Goal: Transaction & Acquisition: Purchase product/service

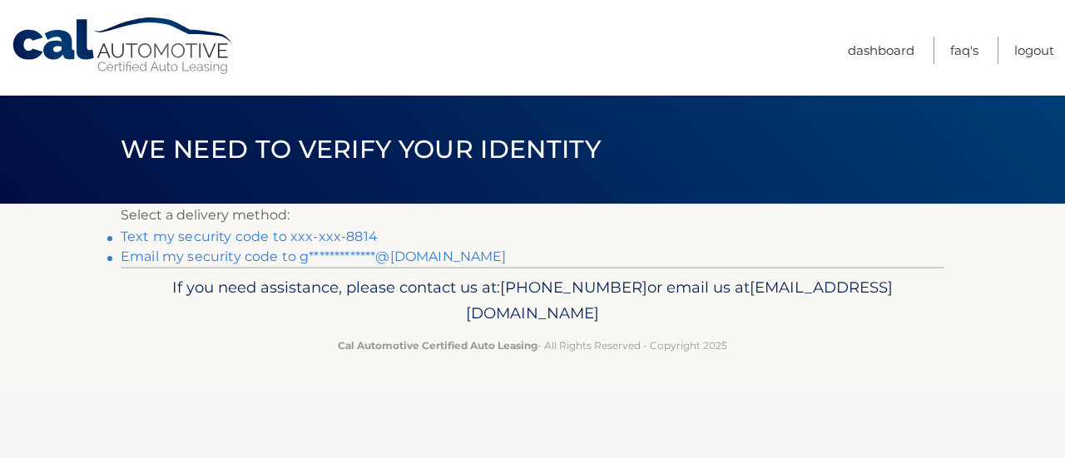
click at [199, 245] on link "Text my security code to xxx-xxx-8814" at bounding box center [249, 237] width 257 height 16
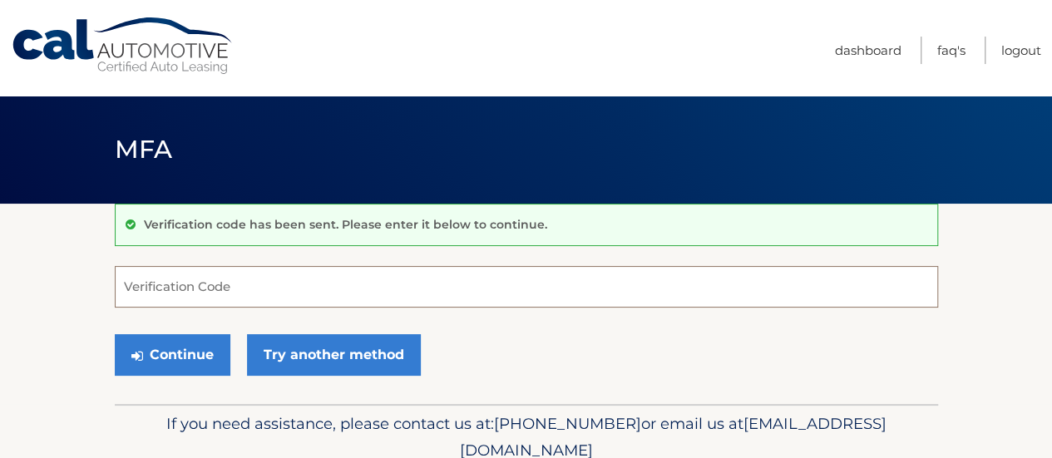
click at [360, 277] on input "Verification Code" at bounding box center [527, 287] width 824 height 42
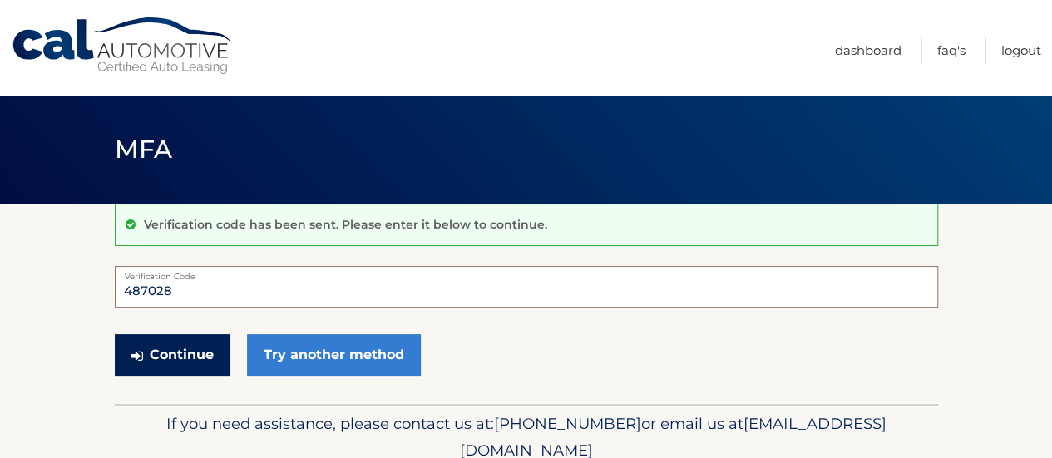
type input "487028"
click at [168, 362] on button "Continue" at bounding box center [173, 355] width 116 height 42
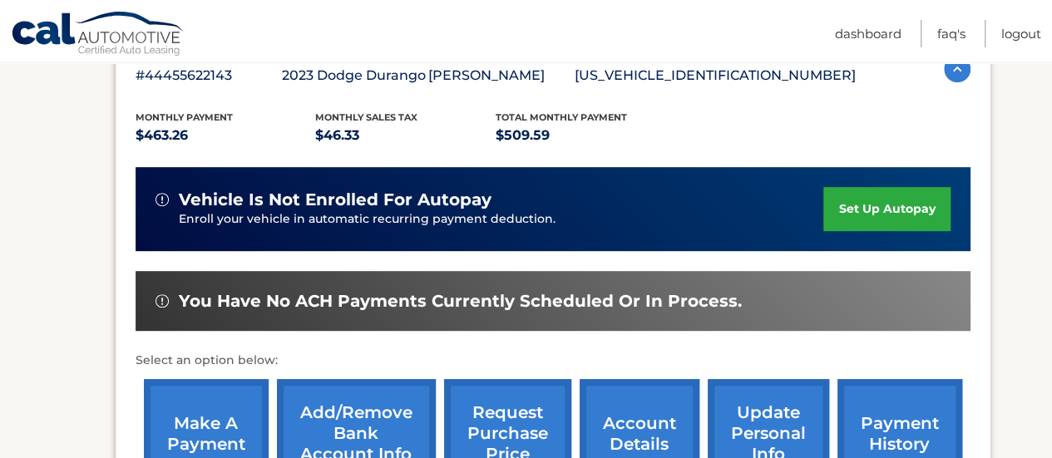
scroll to position [321, 0]
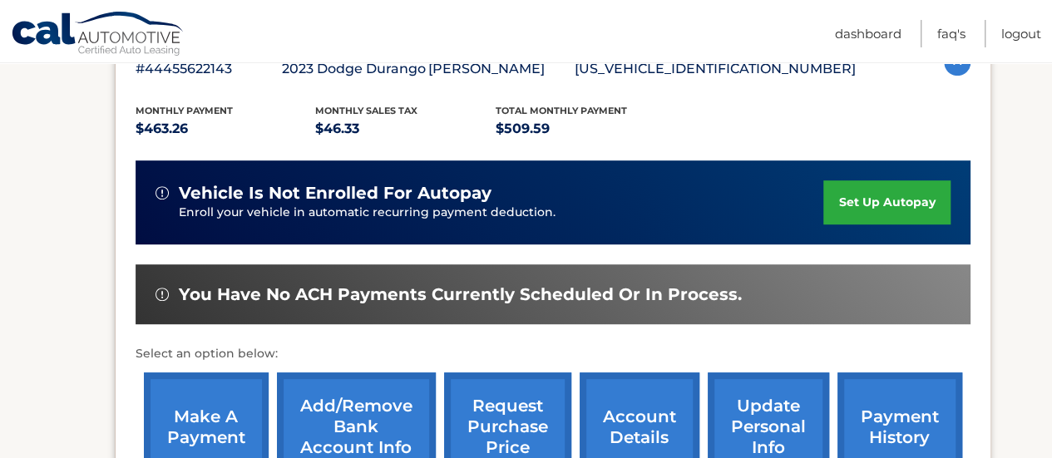
click at [224, 392] on link "make a payment" at bounding box center [206, 427] width 125 height 109
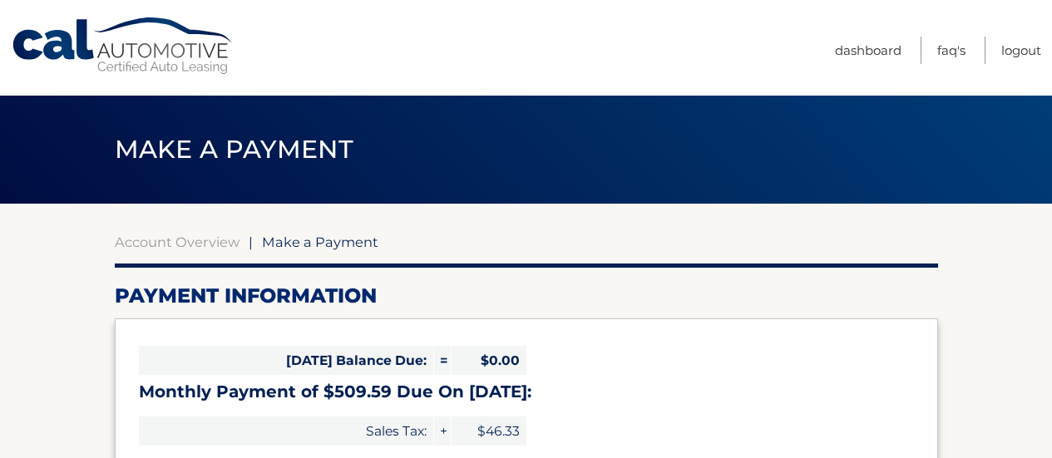
select select "NGViMjk2ZWQtZDI3Ni00ZDhjLTllOWMtMDk0NjhiZTEyZjUz"
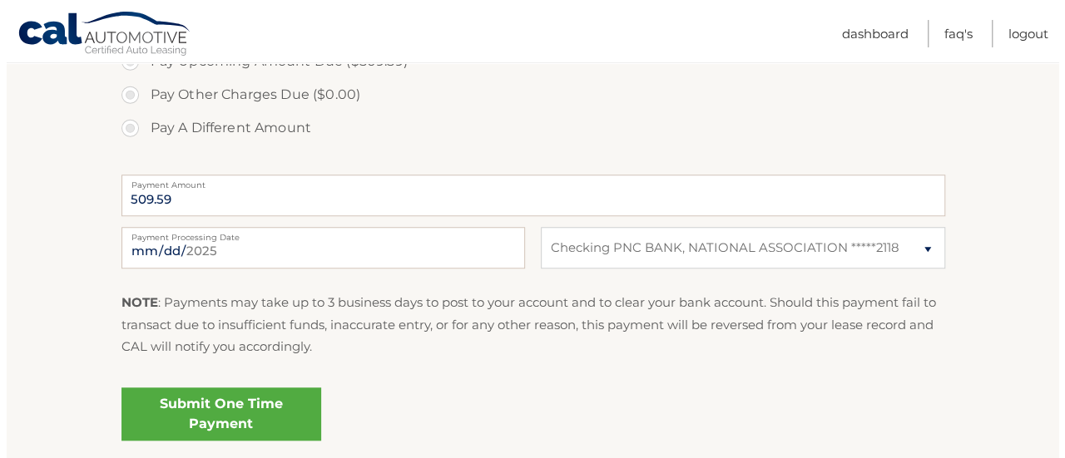
scroll to position [617, 0]
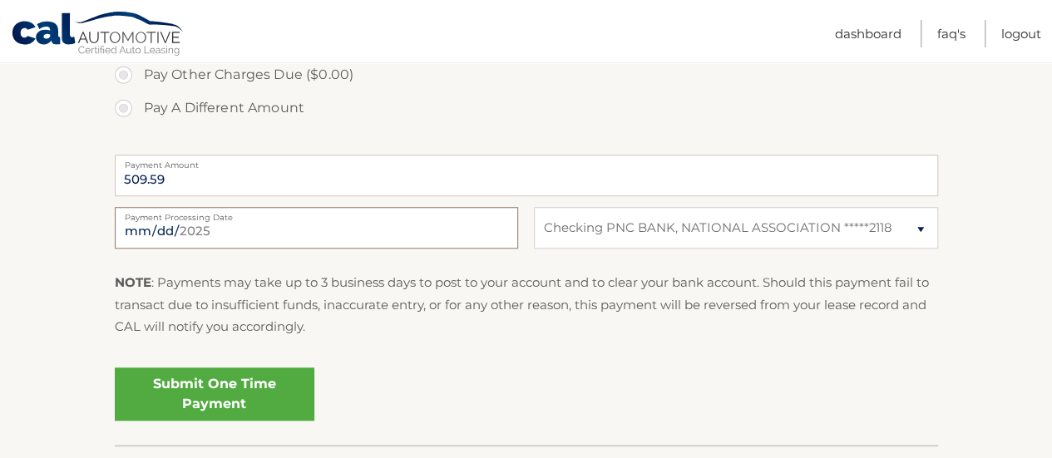
click at [237, 232] on input "2025-08-29" at bounding box center [316, 228] width 403 height 42
type input "2025-08-31"
click at [213, 385] on link "Submit One Time Payment" at bounding box center [215, 394] width 200 height 53
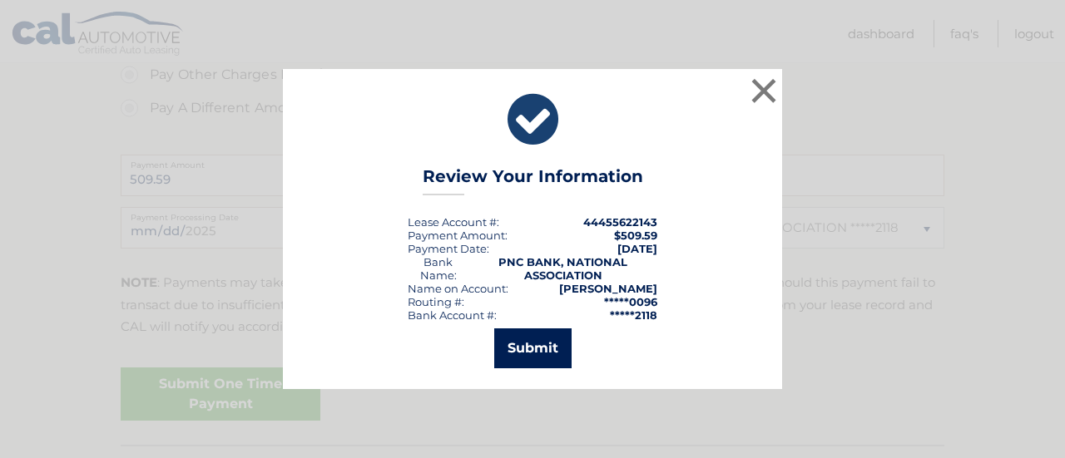
click at [534, 359] on button "Submit" at bounding box center [532, 349] width 77 height 40
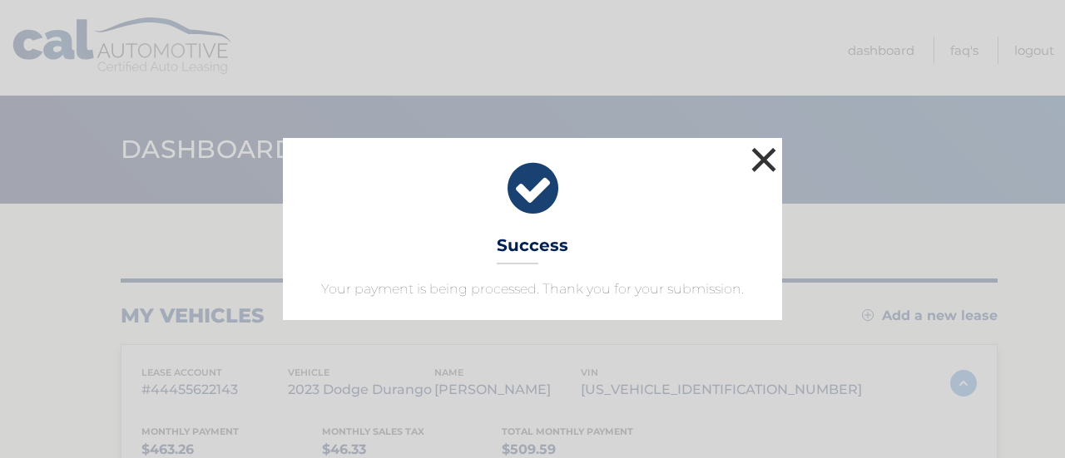
click at [754, 156] on button "×" at bounding box center [763, 159] width 33 height 33
